Goal: Task Accomplishment & Management: Manage account settings

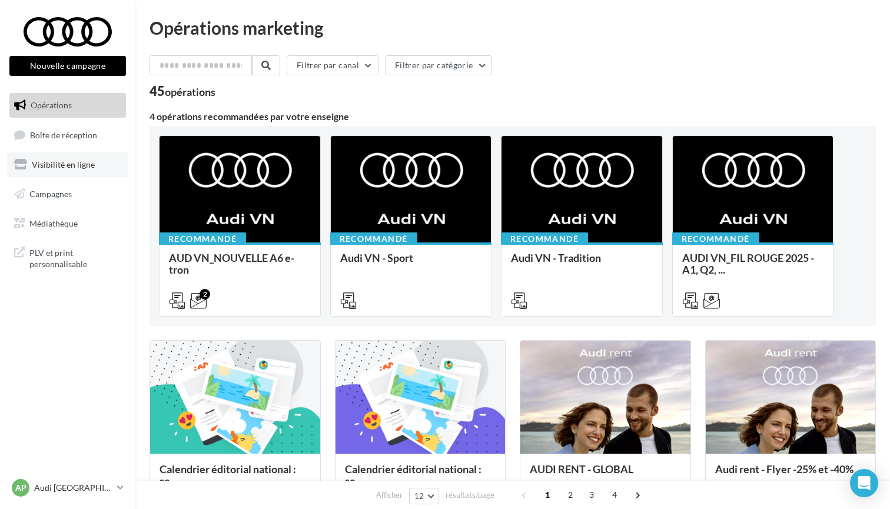
click at [71, 163] on span "Visibilité en ligne" at bounding box center [63, 164] width 63 height 10
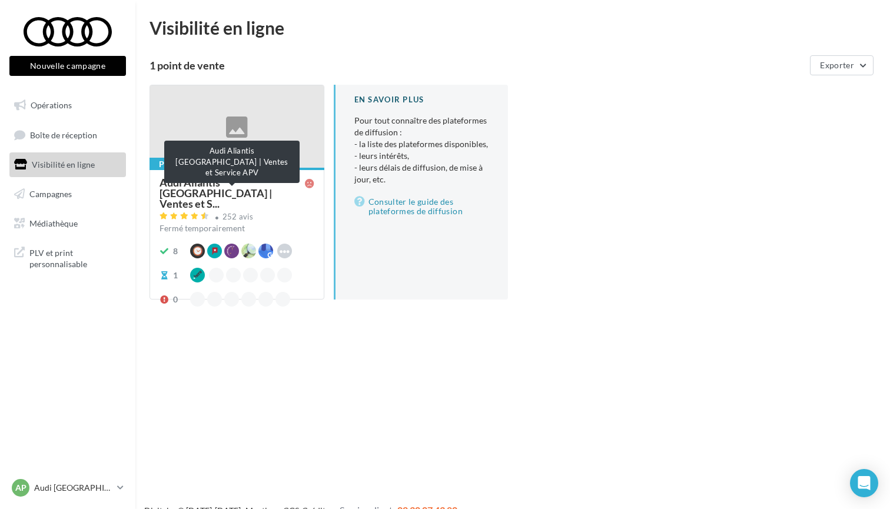
click at [267, 183] on span "Audi Aliantis [GEOGRAPHIC_DATA] | Ventes et S..." at bounding box center [231, 193] width 145 height 32
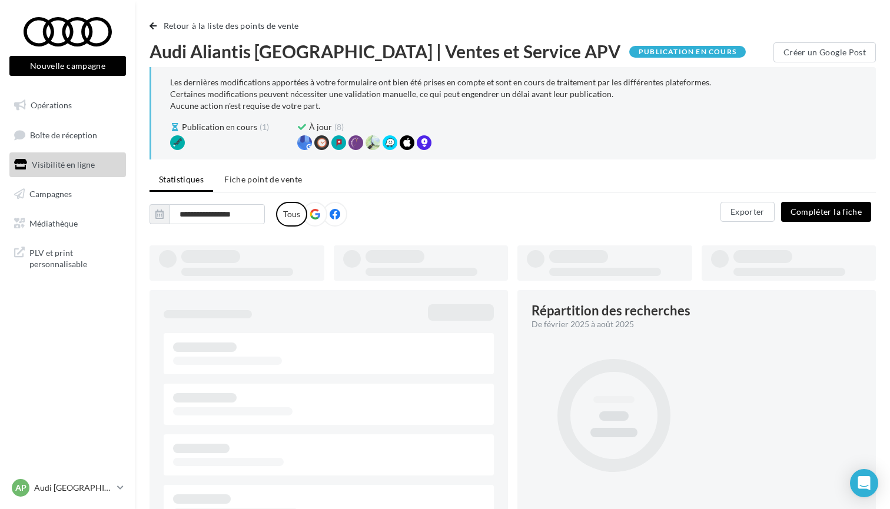
type input "**********"
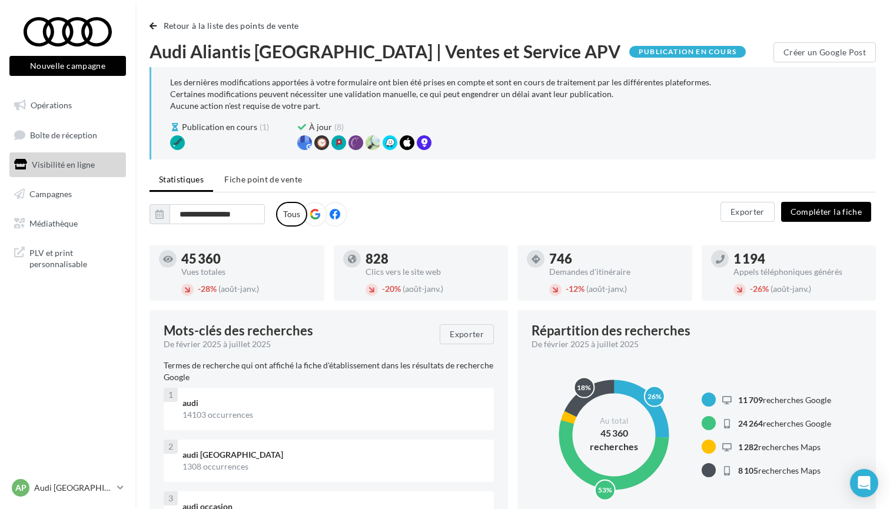
click at [274, 185] on li "Fiche point de vente" at bounding box center [263, 179] width 97 height 21
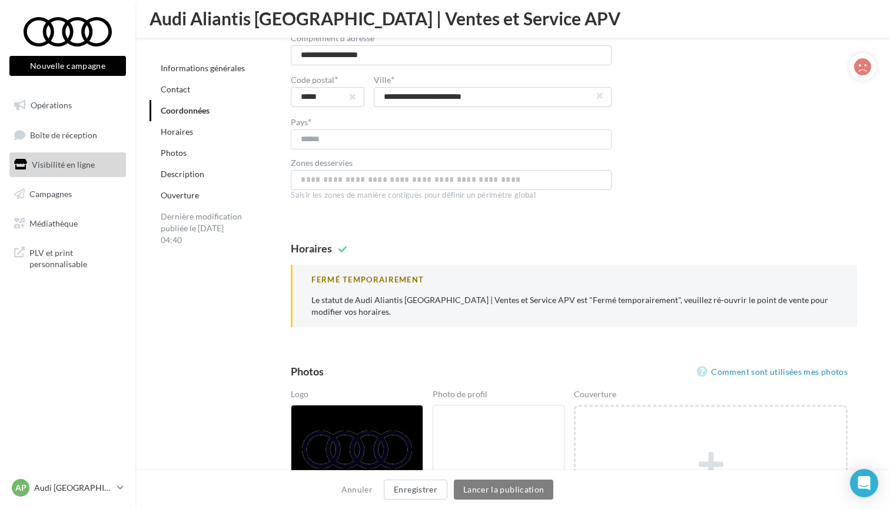
scroll to position [938, 0]
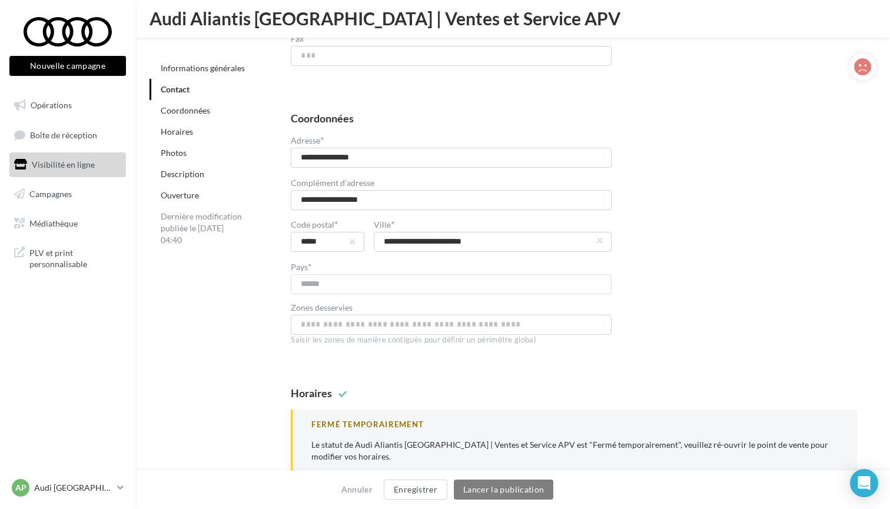
click at [172, 130] on link "Horaires" at bounding box center [177, 132] width 32 height 10
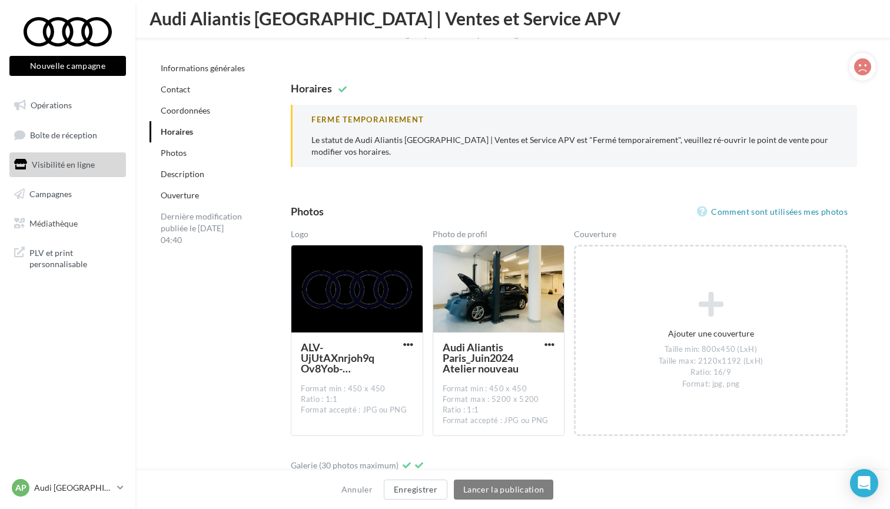
click at [541, 132] on div "Fermé temporairement Le statut de Audi Aliantis [GEOGRAPHIC_DATA] | Ventes et S…" at bounding box center [574, 136] width 566 height 63
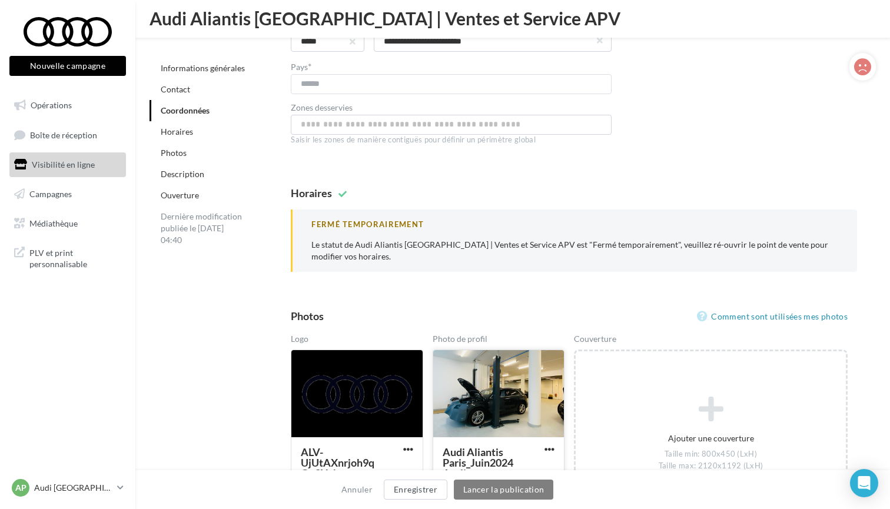
scroll to position [960, 0]
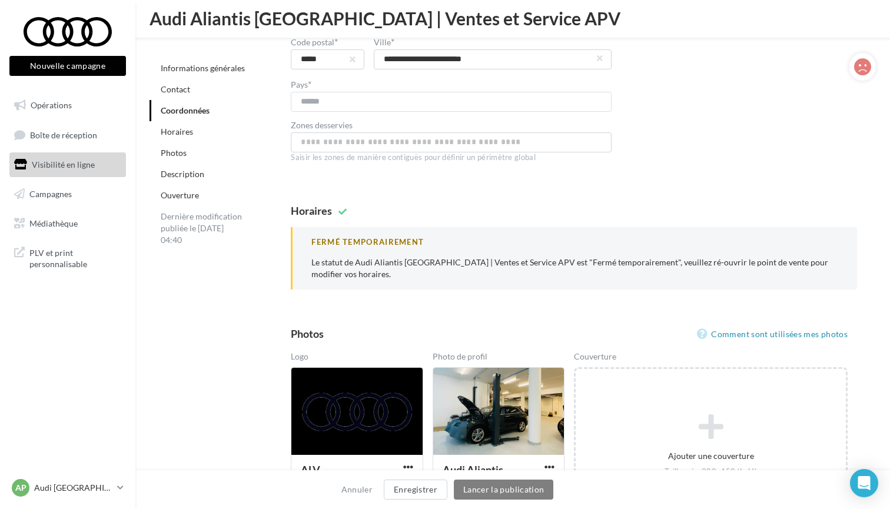
click at [349, 245] on div "Fermé temporairement Le statut de Audi Aliantis [GEOGRAPHIC_DATA] | Ventes et S…" at bounding box center [574, 258] width 566 height 63
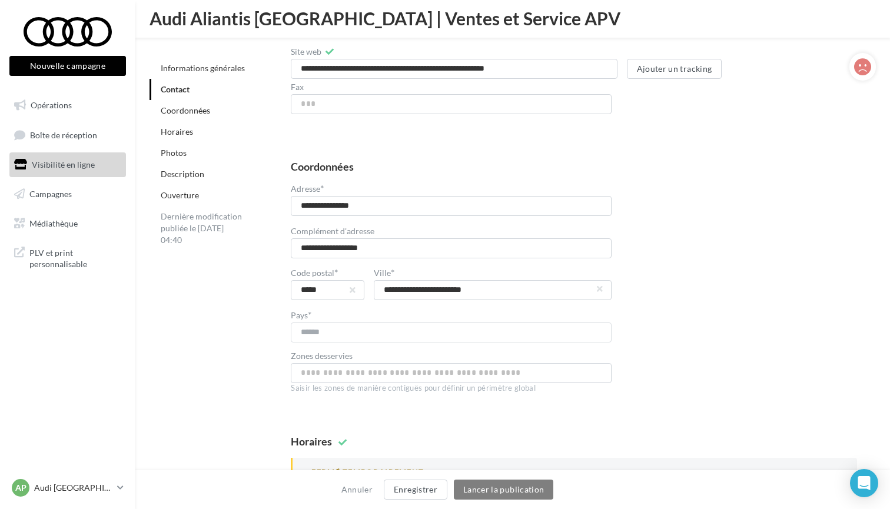
scroll to position [873, 0]
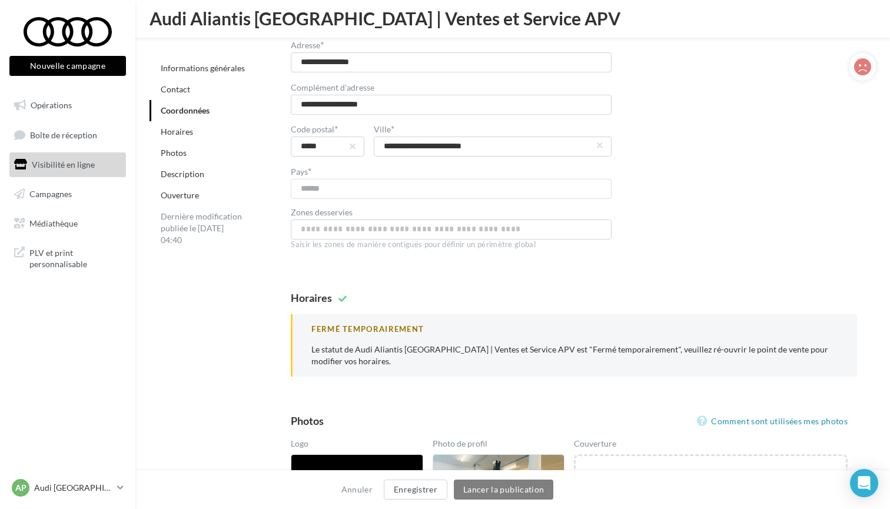
click at [272, 297] on div "Horaires Fermé temporairement Le statut de Audi Aliantis Paris | Ventes et Serv…" at bounding box center [574, 335] width 604 height 104
click at [197, 215] on div "Dernière modification publiée le 18/08/2025 à 04:40" at bounding box center [202, 228] width 106 height 45
click at [186, 199] on link "Ouverture" at bounding box center [180, 195] width 38 height 10
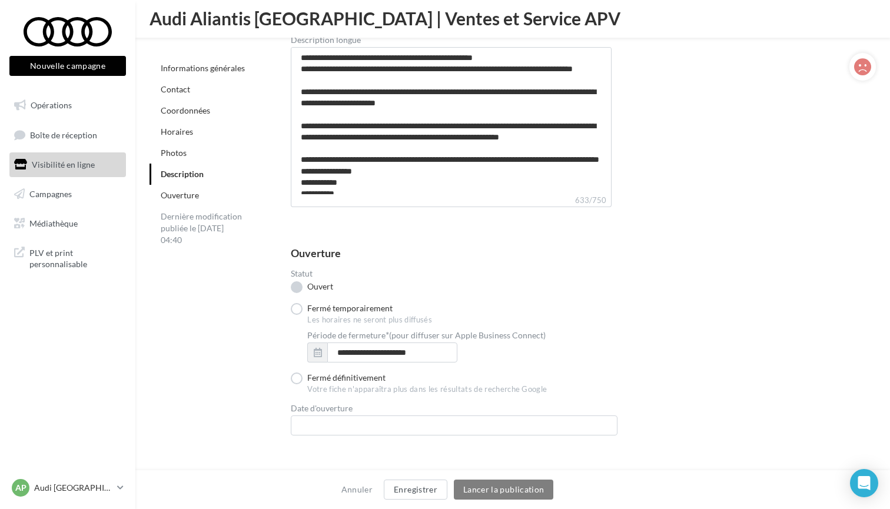
click at [297, 281] on label "Ouvert" at bounding box center [312, 287] width 42 height 12
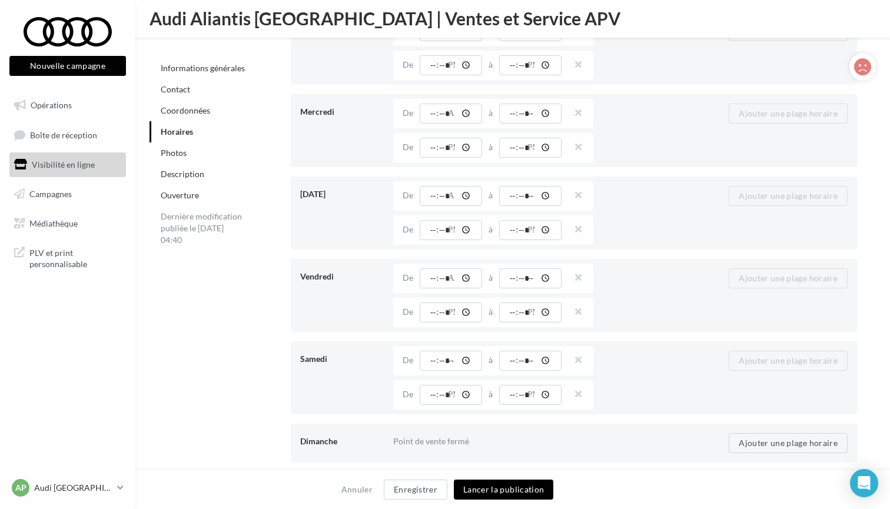
scroll to position [1288, 0]
click at [501, 494] on button "Lancer la publication" at bounding box center [503, 490] width 99 height 20
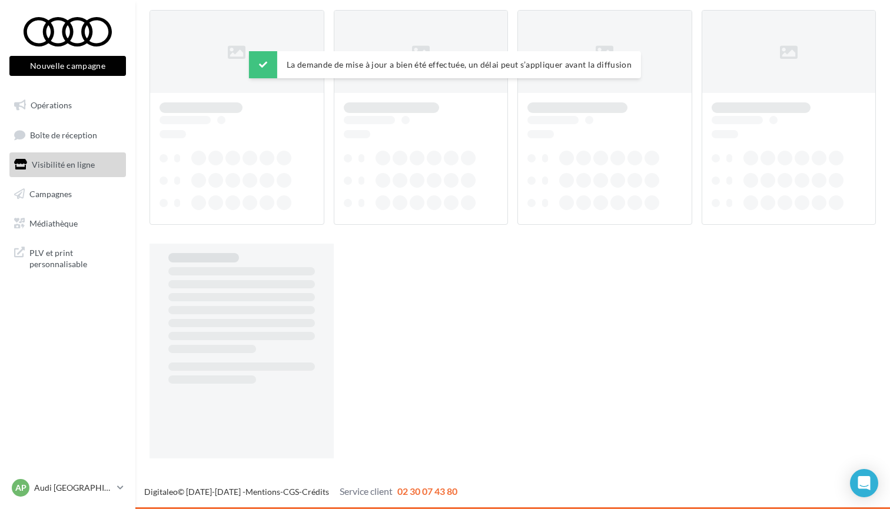
scroll to position [19, 0]
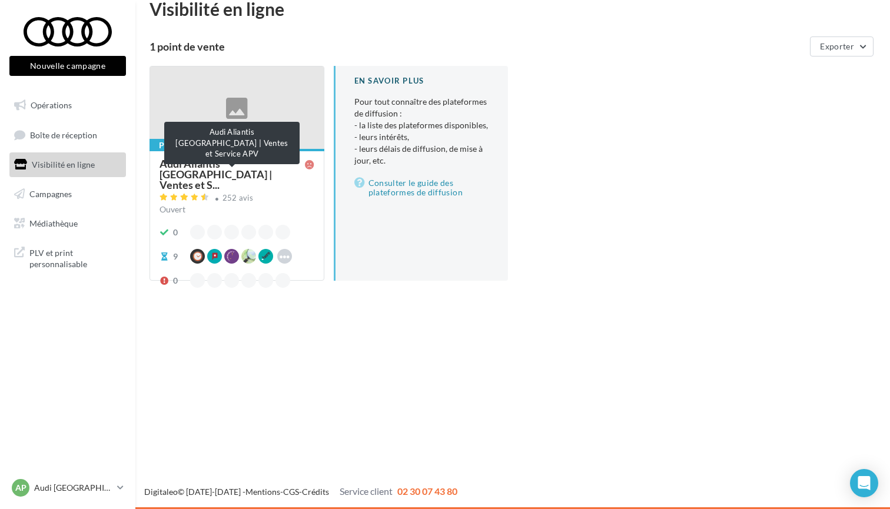
click at [276, 172] on span "Audi Aliantis Paris | Ventes et S..." at bounding box center [231, 174] width 145 height 32
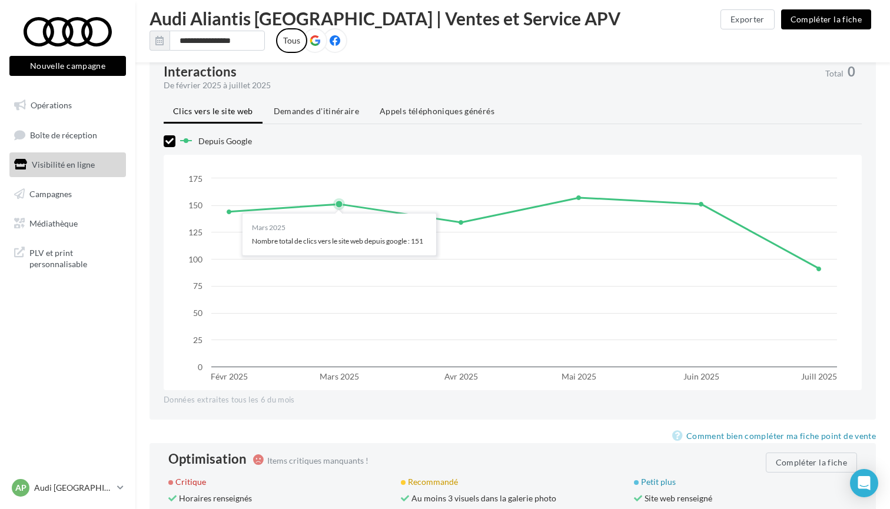
scroll to position [955, 0]
click at [547, 77] on div "Interactions De février 2025 à juillet 2025" at bounding box center [490, 78] width 652 height 26
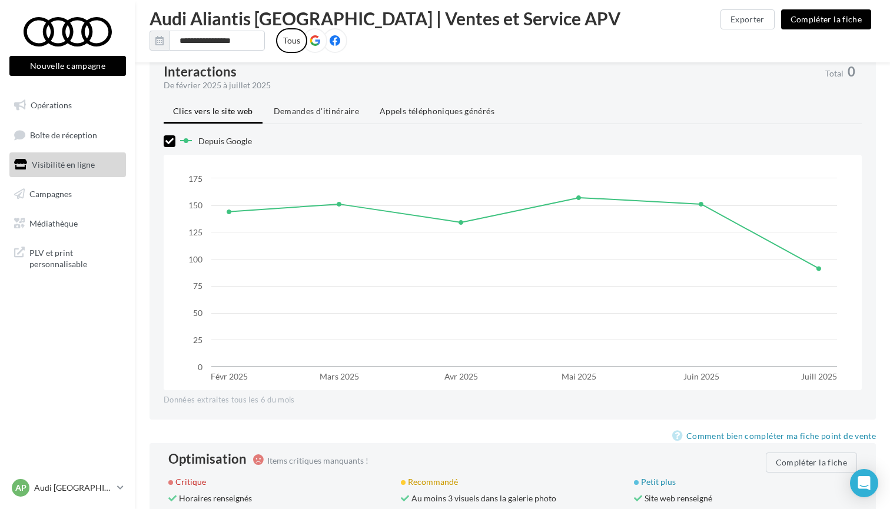
click at [547, 77] on div "Interactions De février 2025 à juillet 2025" at bounding box center [490, 78] width 652 height 26
click at [451, 105] on li "Appels téléphoniques générés" at bounding box center [437, 111] width 134 height 21
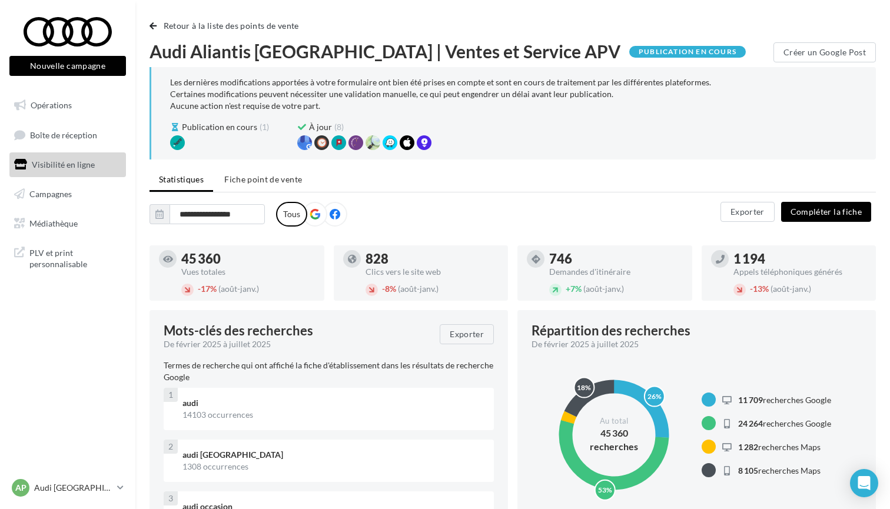
scroll to position [0, 0]
click at [68, 492] on p "Audi [GEOGRAPHIC_DATA] 15" at bounding box center [73, 488] width 78 height 12
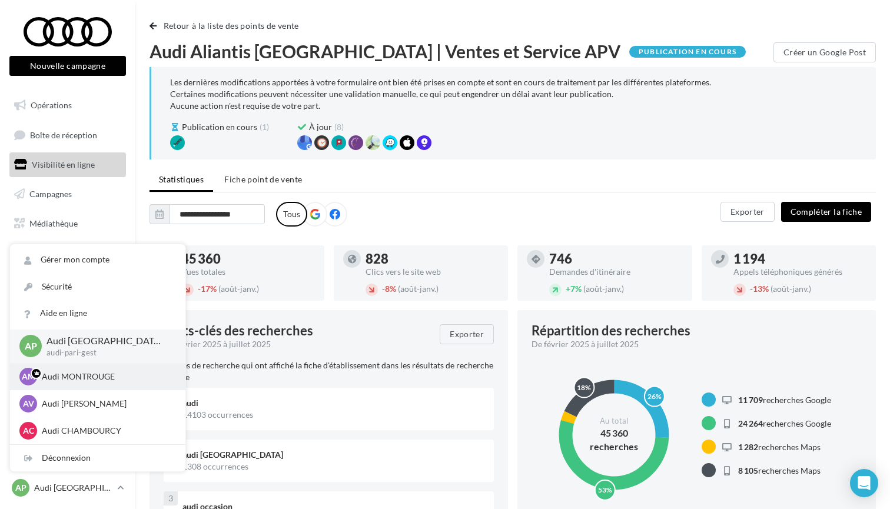
click at [84, 376] on p "Audi MONTROUGE" at bounding box center [106, 377] width 129 height 12
